Goal: Communication & Community: Ask a question

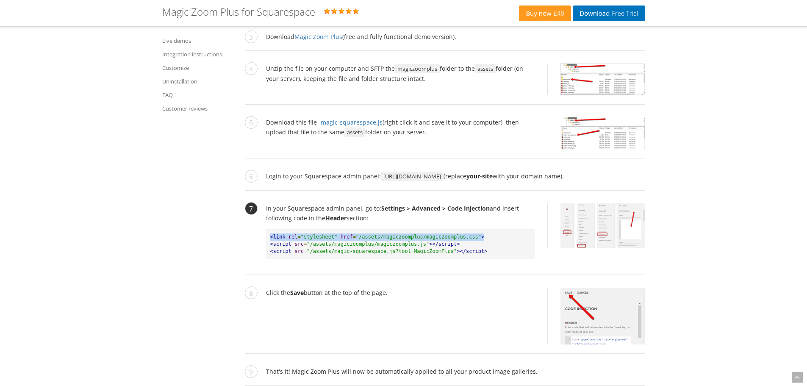
drag, startPoint x: 485, startPoint y: 224, endPoint x: 268, endPoint y: 227, distance: 217.3
click at [268, 229] on pre "<link rel = "stylesheet" href = "/assets/magiczoomplus/magiczoomplus.css" > <sc…" at bounding box center [400, 244] width 269 height 30
click at [337, 241] on span ""/assets/magiczoomplus/magiczoomplus.js"" at bounding box center [368, 244] width 122 height 6
drag, startPoint x: 349, startPoint y: 226, endPoint x: 291, endPoint y: 219, distance: 58.8
click at [291, 229] on pre "<link rel = "stylesheet" href = "/assets/magiczoomplus/magiczoomplus.css" > <sc…" at bounding box center [400, 244] width 269 height 30
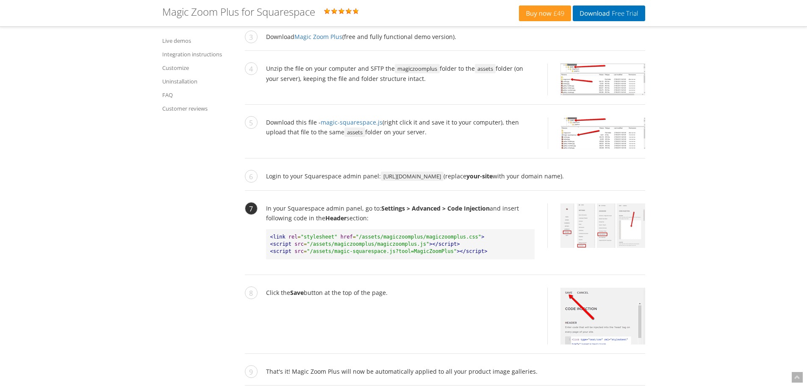
click at [353, 241] on span ""/assets/magiczoomplus/magiczoomplus.js"" at bounding box center [368, 244] width 122 height 6
drag, startPoint x: 352, startPoint y: 226, endPoint x: 259, endPoint y: 219, distance: 93.0
click at [259, 219] on li "In your Squarespace admin panel, go to: Settings > Advanced > Code Injection an…" at bounding box center [445, 239] width 400 height 72
copy pre "<link rel = "stylesheet" href = ""
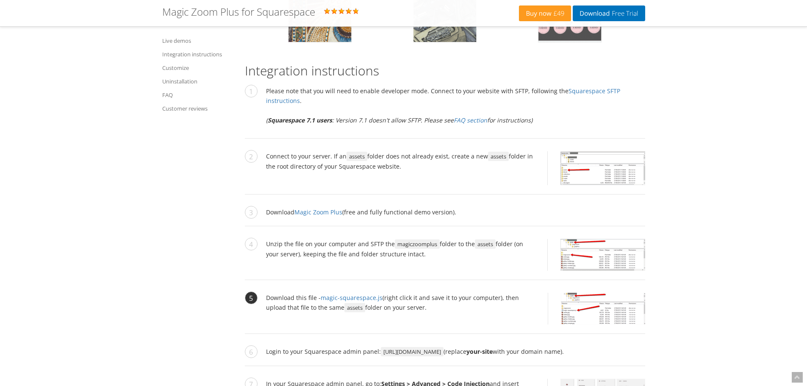
scroll to position [805, 0]
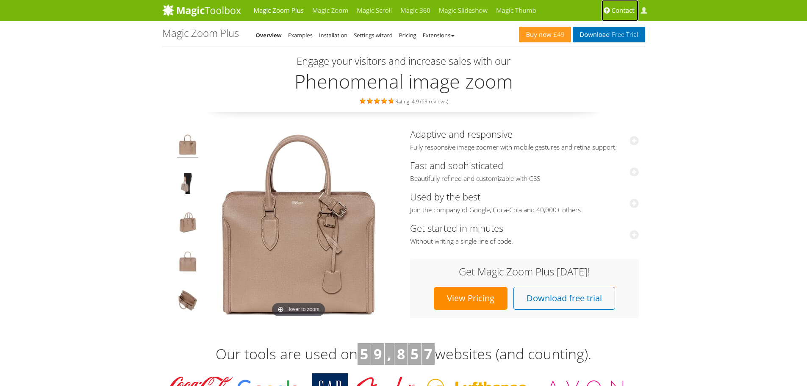
click at [616, 10] on span "Contact" at bounding box center [623, 10] width 23 height 8
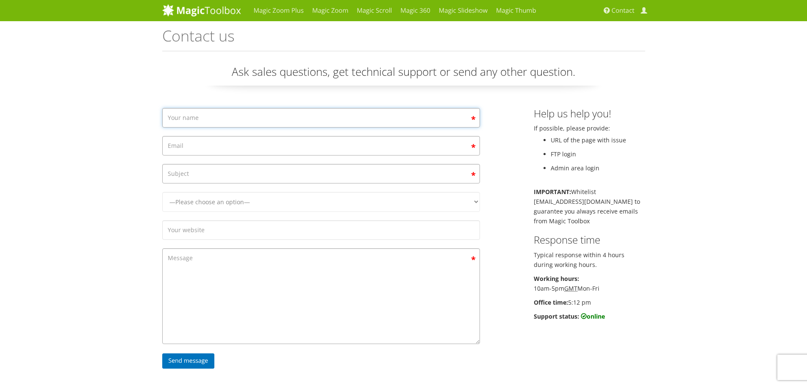
click at [341, 119] on input "Contact form" at bounding box center [321, 117] width 318 height 19
type input "[PERSON_NAME]"
type input "[PERSON_NAME][EMAIL_ADDRESS][DOMAIN_NAME]"
click at [357, 177] on input "Contact form" at bounding box center [321, 173] width 318 height 19
type input "I"
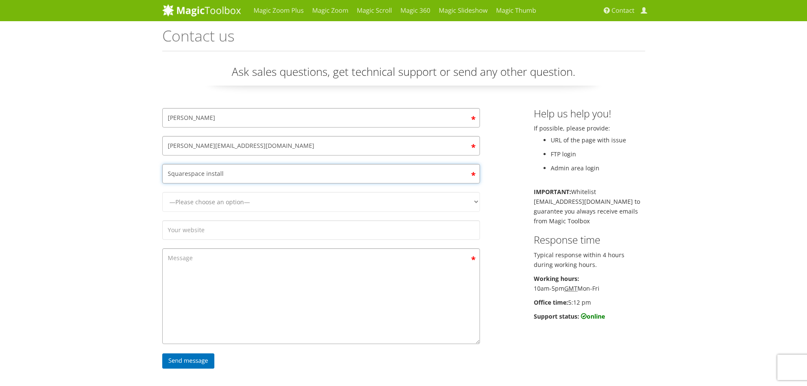
type input "Squarespace install"
click at [418, 197] on select "—Please choose an option— Magic Zoom Magic Zoom Plus Magic Thumb Magic Slidesho…" at bounding box center [321, 202] width 318 height 20
select select "Magic Zoom Plus"
click at [162, 192] on select "—Please choose an option— Magic Zoom Magic Zoom Plus Magic Thumb Magic Slidesho…" at bounding box center [321, 202] width 318 height 20
click at [316, 231] on input "Contact form" at bounding box center [321, 229] width 318 height 19
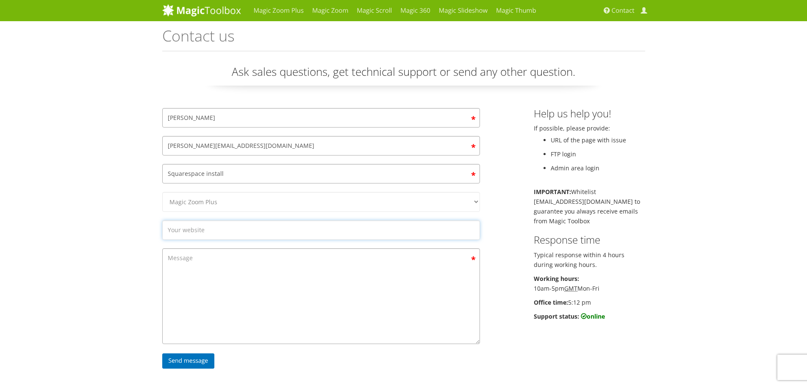
click at [271, 238] on input "Contact form" at bounding box center [321, 229] width 318 height 19
paste input "[URL][DOMAIN_NAME]"
type input "[URL][DOMAIN_NAME]"
paste textarea "<link rel="stylesheet" href="[URL][DOMAIN_NAME]"> <script src="[URL][DOMAIN_NAM…"
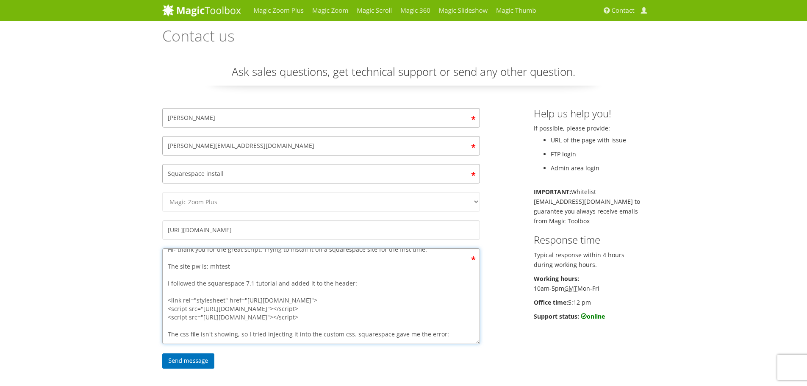
scroll to position [20, 0]
click at [189, 340] on textarea "Hi- thank you for the great script. Trying to install it on a squarespace site …" at bounding box center [321, 296] width 318 height 96
paste textarea "Error: Function alpha arg 1 must be color, found opacity=20: .magic-thumbs-butt…"
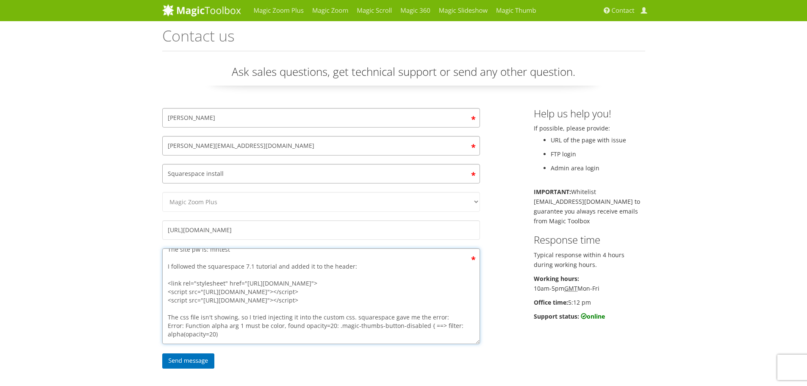
scroll to position [37, 0]
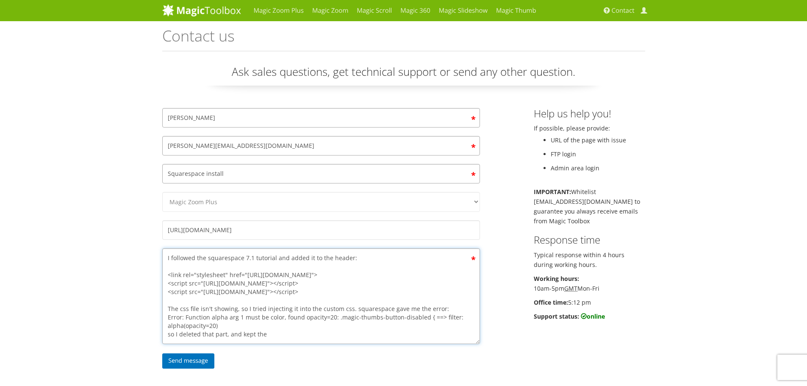
click at [366, 339] on textarea "Hi- thank you for the great script. Trying to install it on a squarespace site …" at bounding box center [321, 296] width 318 height 96
drag, startPoint x: 332, startPoint y: 321, endPoint x: 423, endPoint y: 319, distance: 90.2
click at [423, 319] on textarea "Hi- thank you for the great script. Trying to install it on a squarespace site …" at bounding box center [321, 296] width 318 height 96
click at [312, 340] on textarea "Hi- thank you for the great script. Trying to install it on a squarespace site …" at bounding box center [321, 296] width 318 height 96
paste textarea ".magic-thumbs-button-disabled { opacity: 0.2; }"
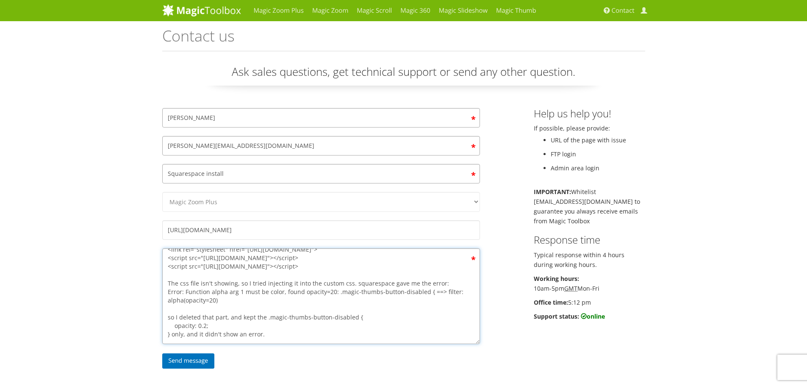
scroll to position [79, 0]
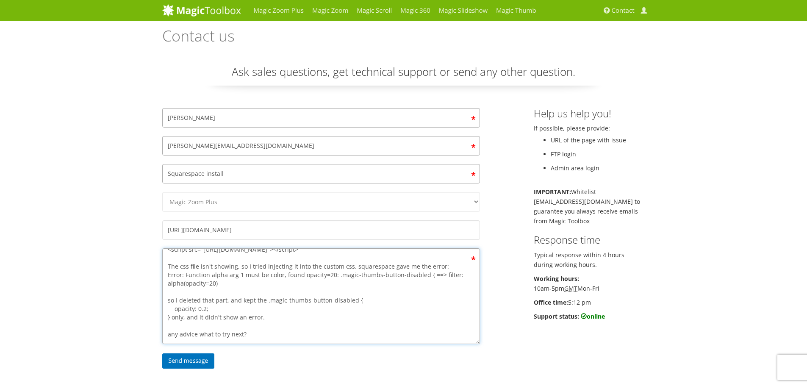
drag, startPoint x: 246, startPoint y: 342, endPoint x: 352, endPoint y: 318, distance: 108.2
click at [246, 341] on textarea "Hi- thank you for the great script. Trying to install it on a squarespace site …" at bounding box center [321, 296] width 318 height 96
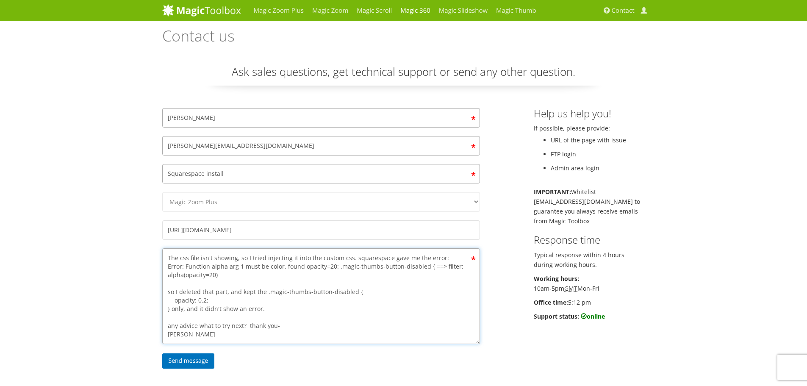
type textarea "Hi- thank you for the great script. Trying to install it on a squarespace site …"
click at [166, 360] on input "Send message" at bounding box center [188, 360] width 53 height 15
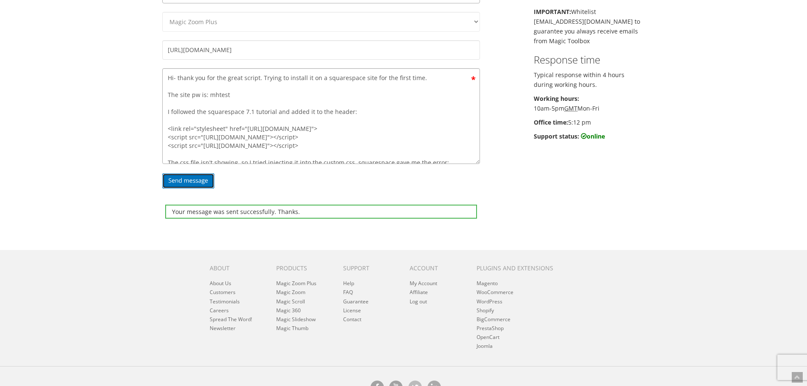
scroll to position [161, 0]
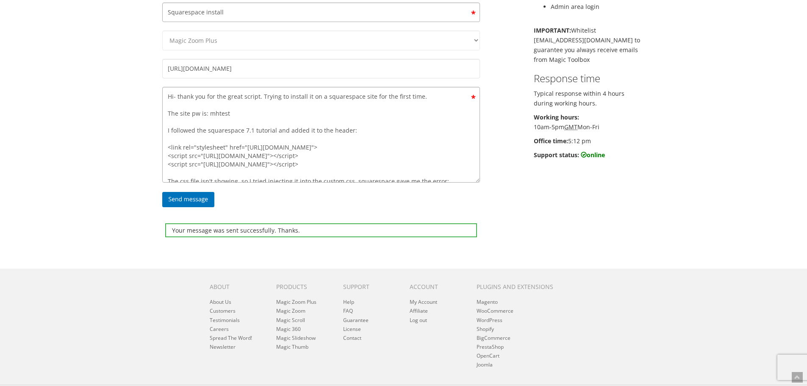
click at [631, 220] on div "Your message was sent successfully. Thanks. Kirk Fanelly [EMAIL_ADDRESS][DOMAIN…" at bounding box center [404, 95] width 496 height 296
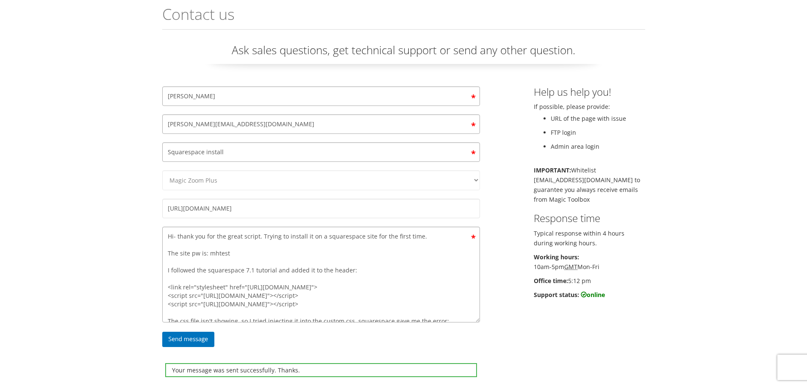
scroll to position [20, 0]
